Goal: Transaction & Acquisition: Purchase product/service

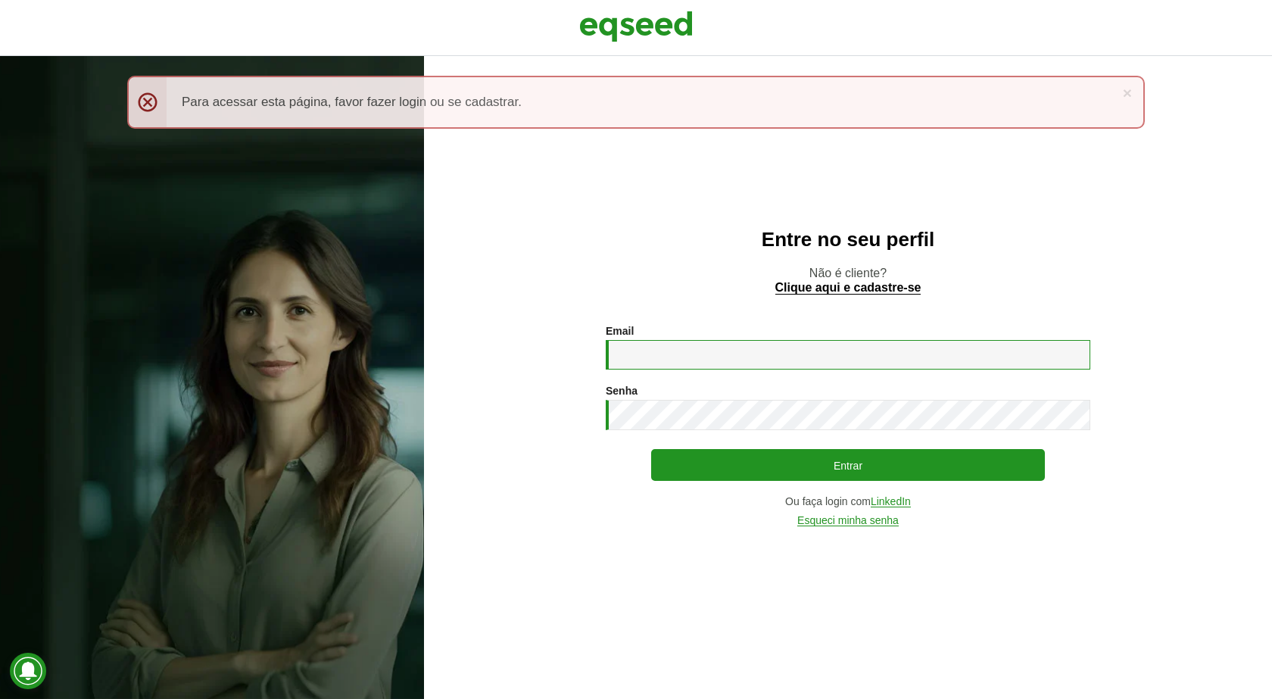
click at [801, 357] on input "Email *" at bounding box center [848, 355] width 485 height 30
type input "**********"
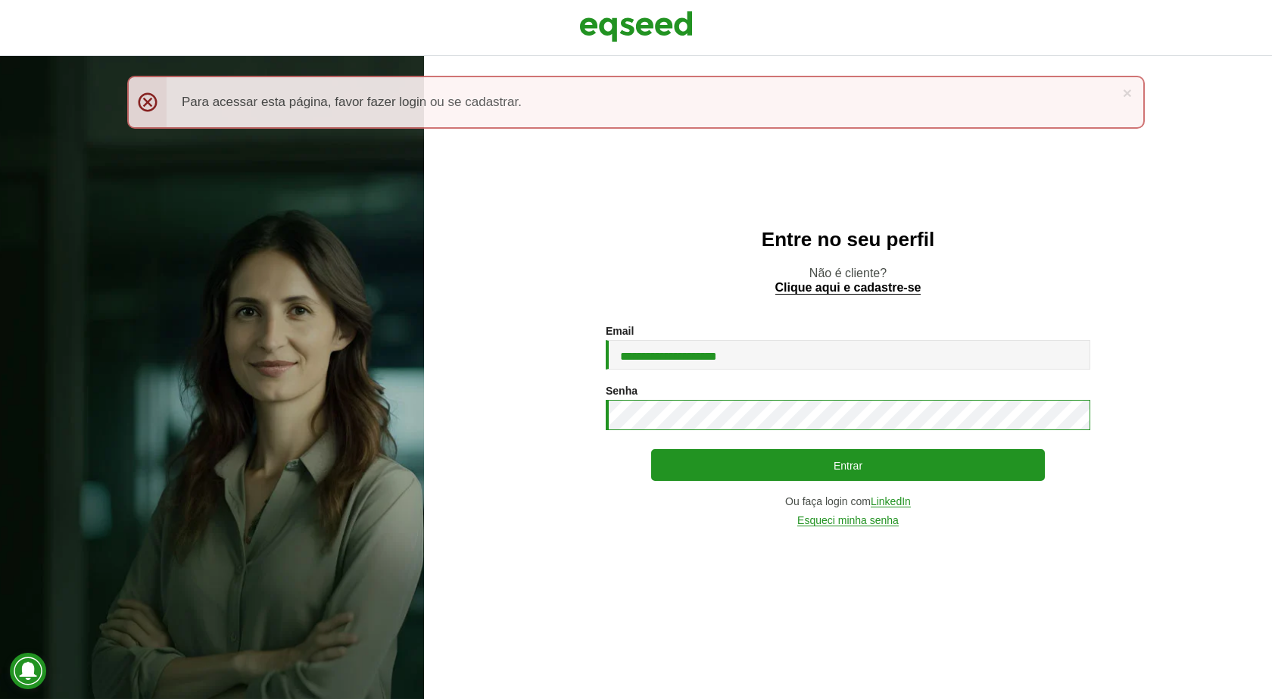
click at [651, 449] on button "Entrar" at bounding box center [848, 465] width 394 height 32
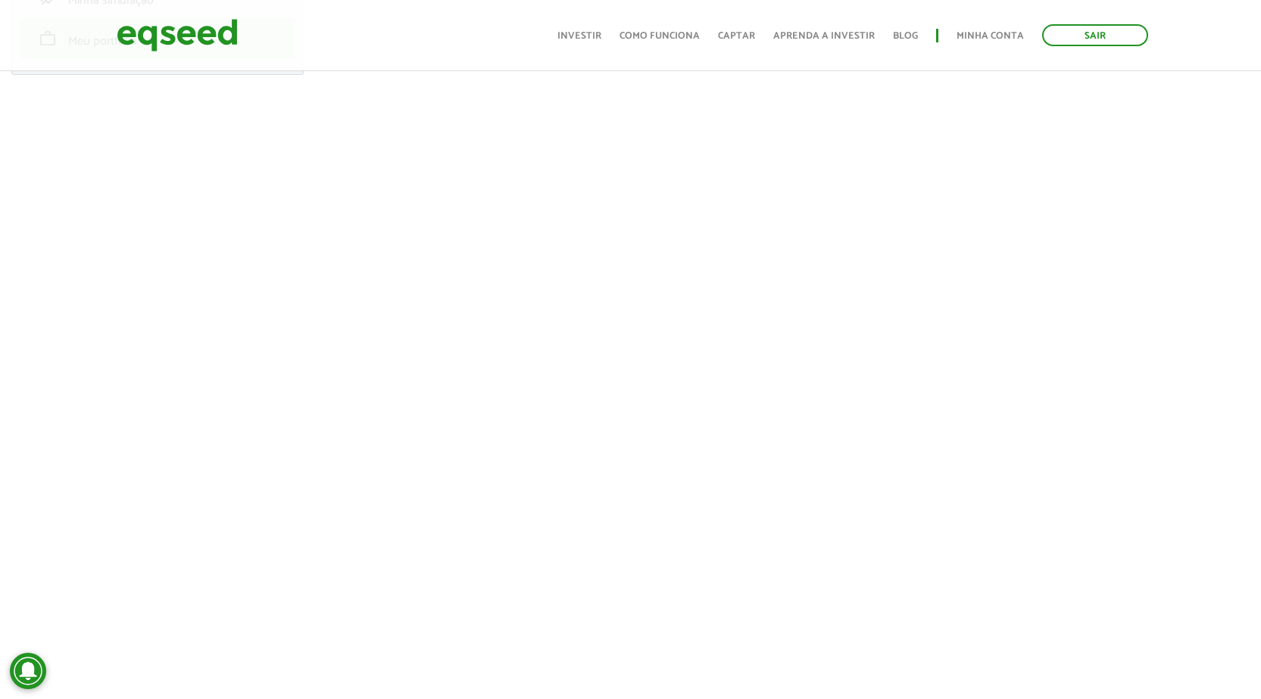
scroll to position [227, 0]
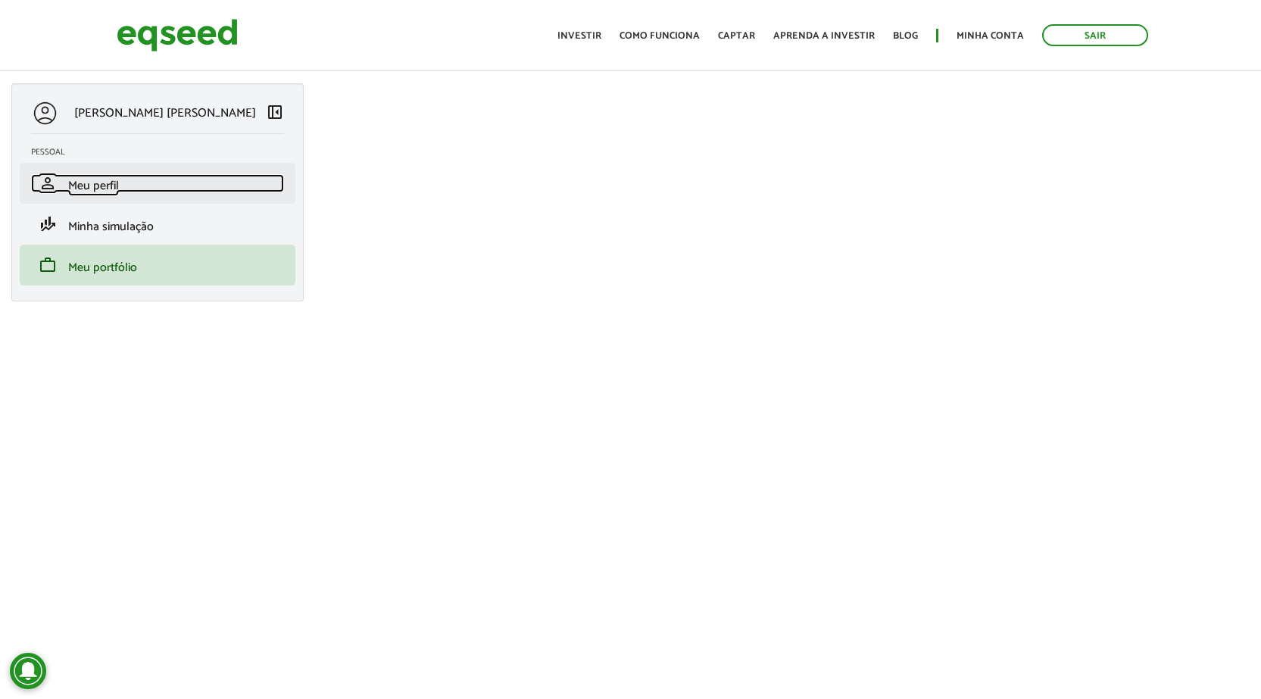
click at [102, 184] on span "Meu perfil" at bounding box center [93, 186] width 51 height 20
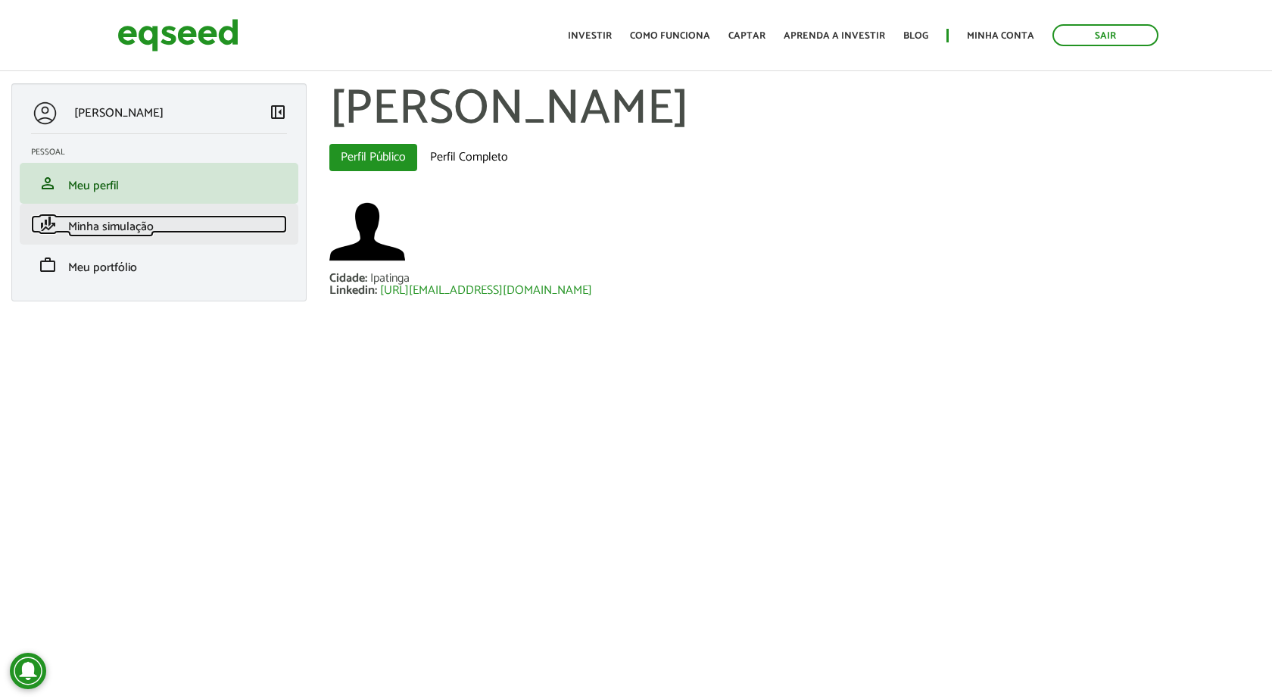
click at [113, 226] on span "Minha simulação" at bounding box center [111, 227] width 86 height 20
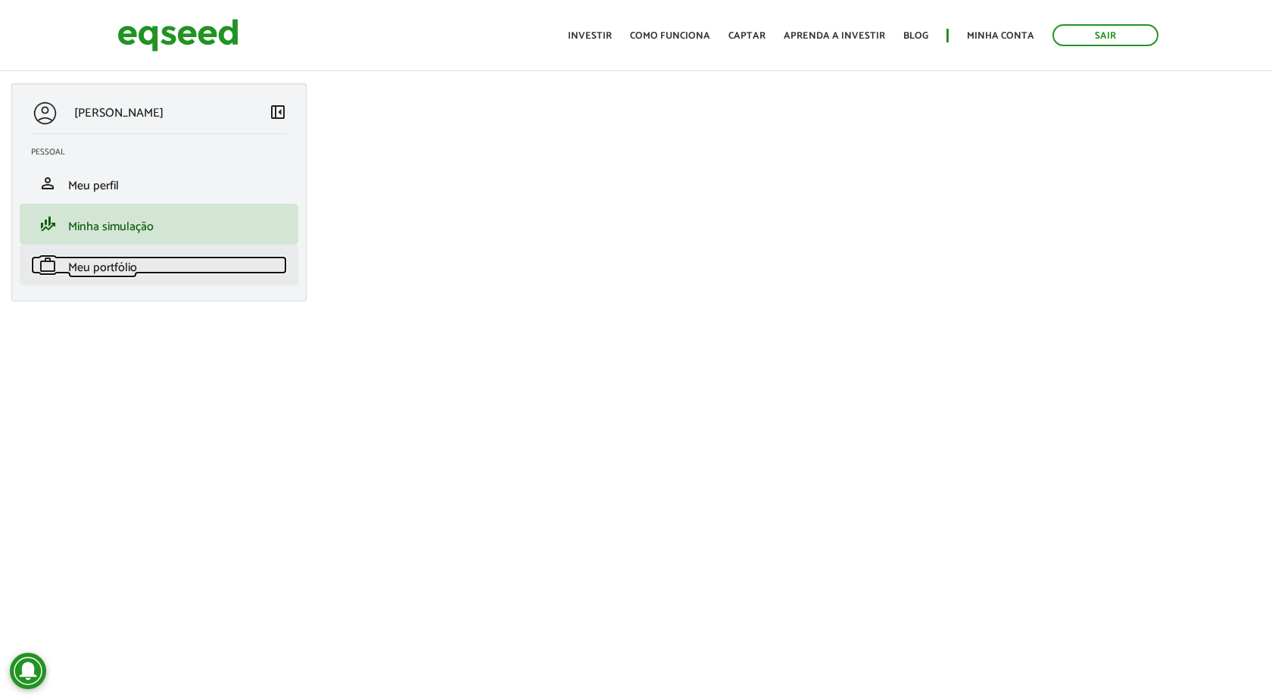
click at [114, 265] on span "Meu portfólio" at bounding box center [102, 268] width 69 height 20
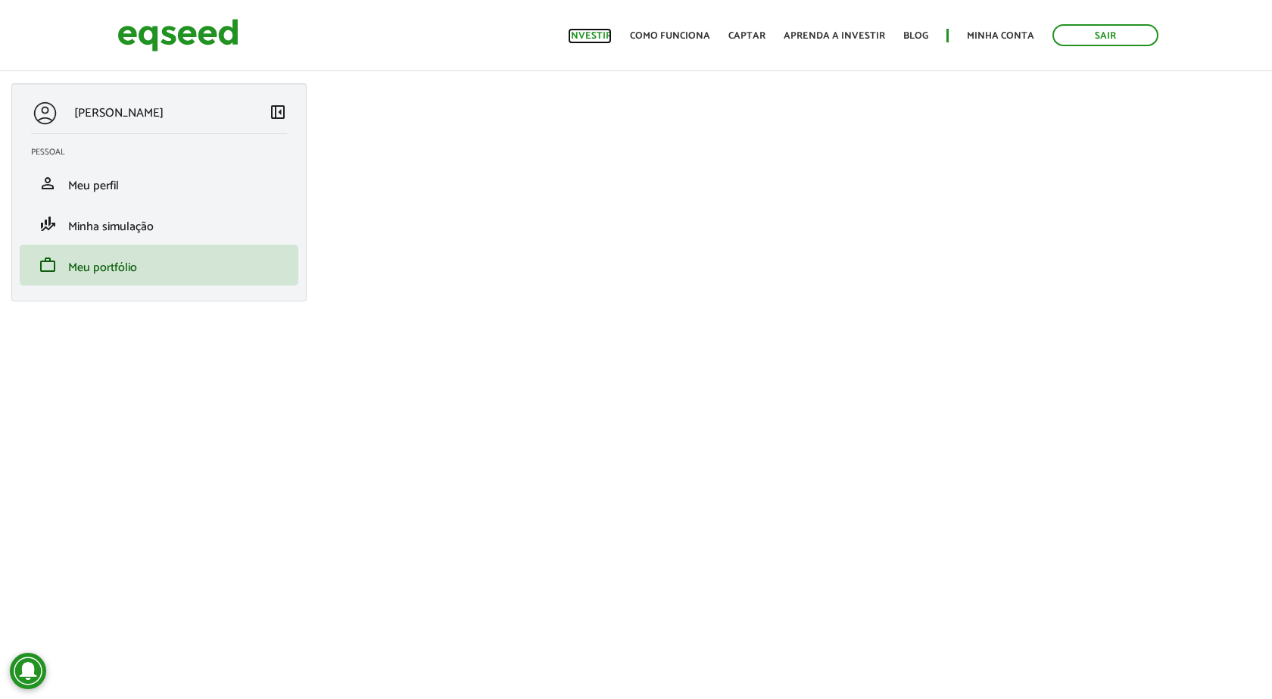
click at [608, 33] on link "Investir" at bounding box center [590, 36] width 44 height 10
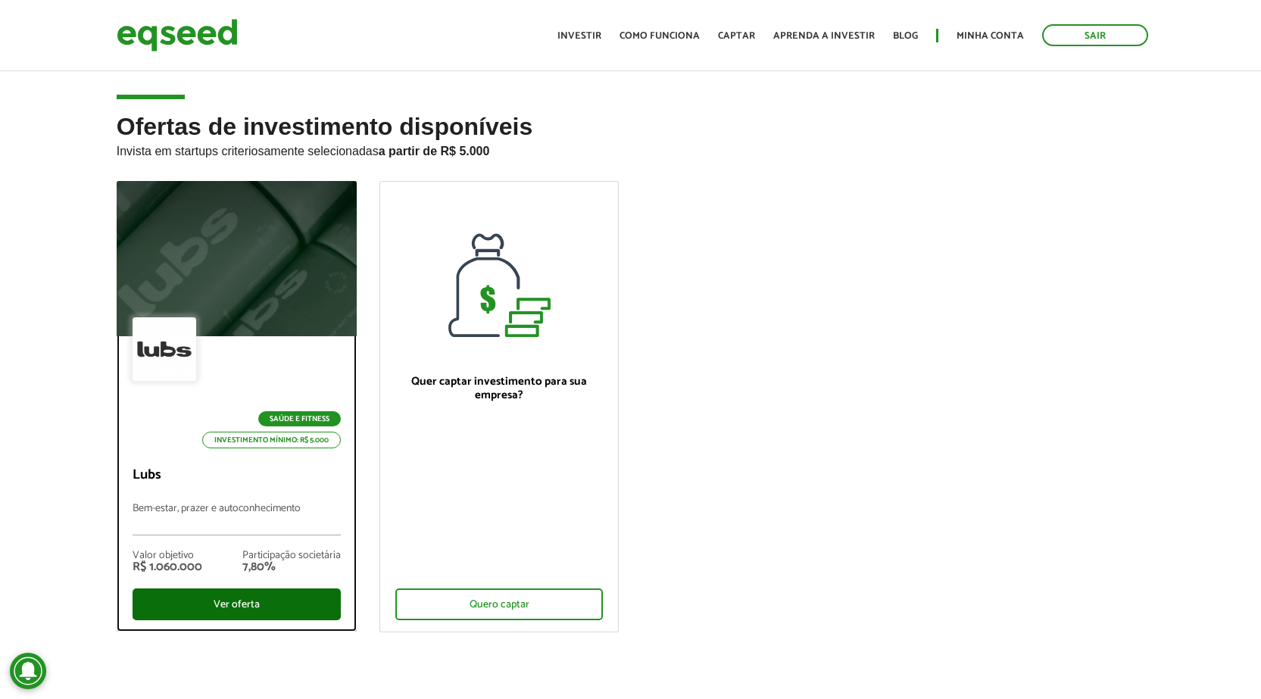
click at [268, 608] on div "Ver oferta" at bounding box center [237, 604] width 208 height 32
